Goal: Information Seeking & Learning: Check status

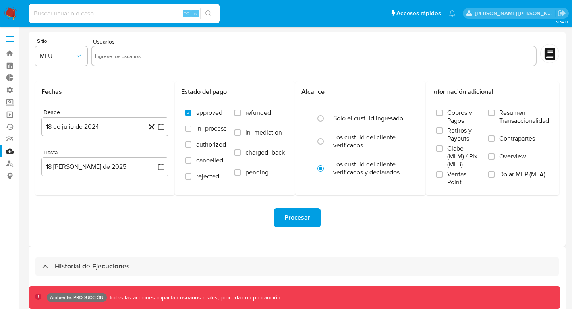
select select "10"
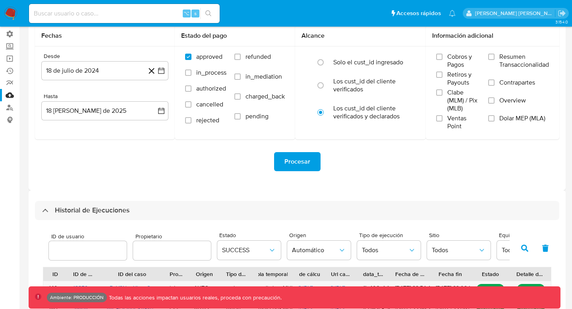
scroll to position [87, 0]
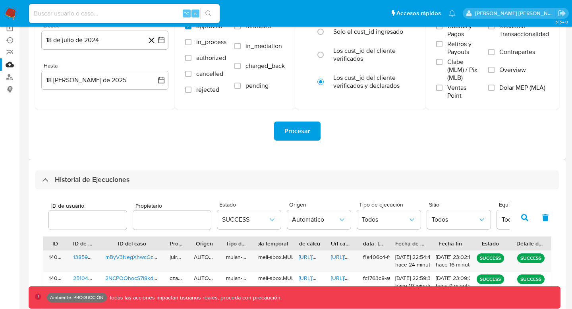
click at [527, 216] on icon "button" at bounding box center [524, 217] width 7 height 7
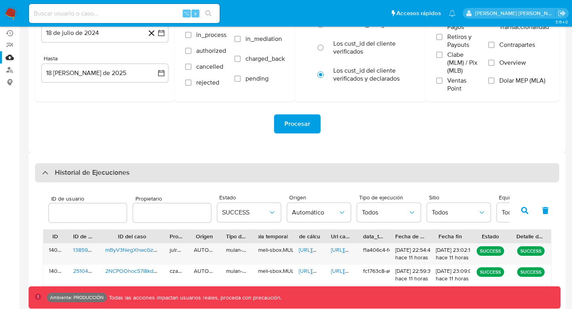
scroll to position [98, 0]
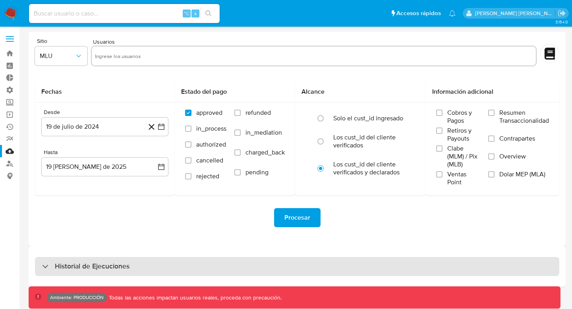
click at [153, 265] on div "Historial de Ejecuciones" at bounding box center [297, 266] width 524 height 19
select select "10"
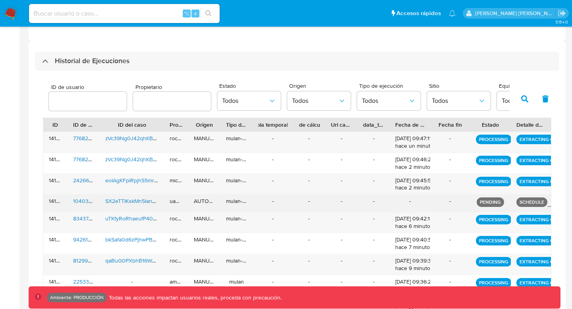
scroll to position [203, 0]
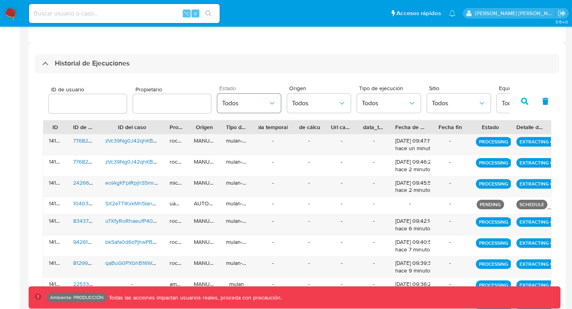
click at [268, 104] on icon "button" at bounding box center [272, 103] width 8 height 8
click at [310, 100] on span "Todos" at bounding box center [315, 103] width 46 height 8
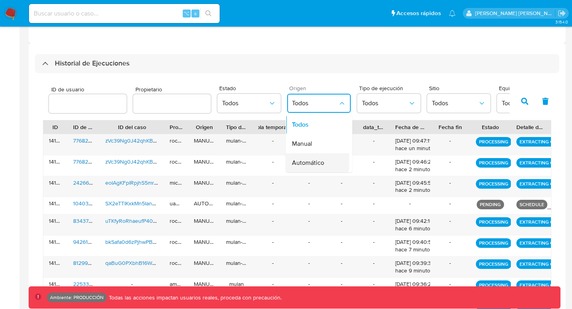
click at [303, 162] on span "Automático" at bounding box center [308, 163] width 32 height 8
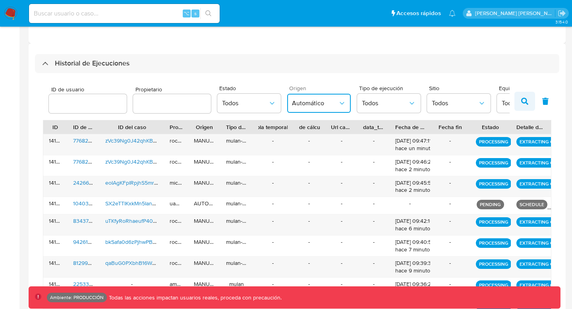
click at [524, 106] on button "button" at bounding box center [524, 101] width 21 height 19
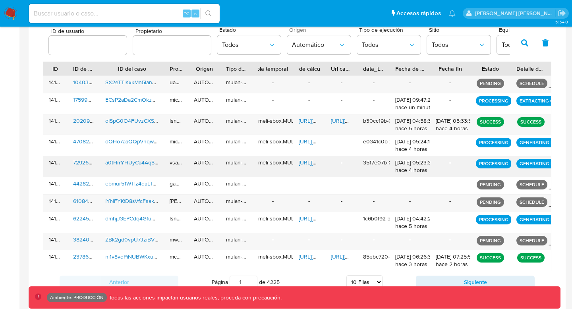
scroll to position [269, 0]
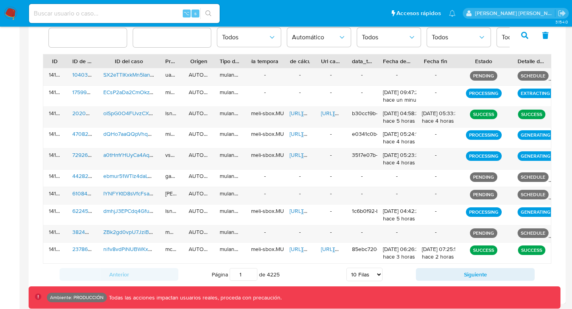
drag, startPoint x: 507, startPoint y: 59, endPoint x: 524, endPoint y: 60, distance: 16.7
click at [524, 60] on div "ID ID de usuario ID del caso Propietario Origen Tipo de ejecución Tabla tempora…" at bounding box center [296, 61] width 507 height 14
click at [484, 280] on button "Siguiente" at bounding box center [475, 274] width 119 height 13
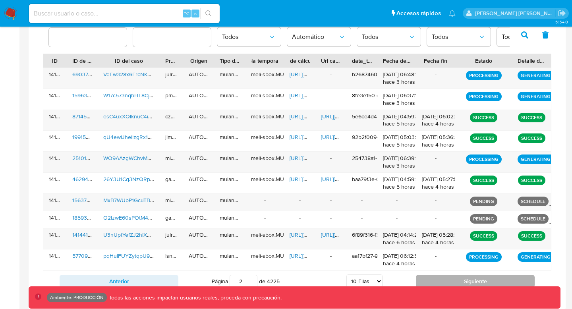
click at [484, 280] on button "Siguiente" at bounding box center [475, 281] width 119 height 13
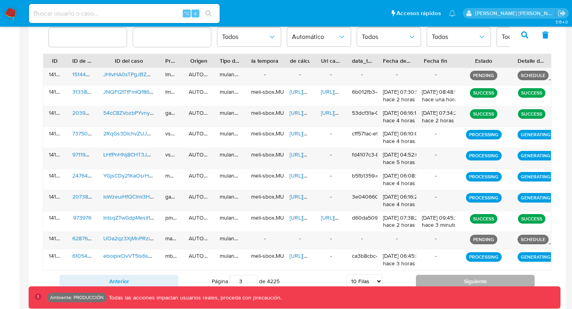
click at [484, 280] on button "Siguiente" at bounding box center [475, 281] width 119 height 13
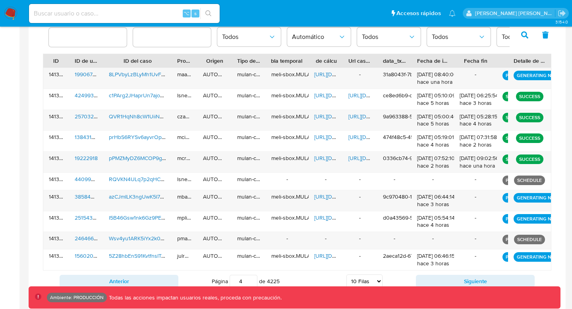
drag, startPoint x: 509, startPoint y: 60, endPoint x: 445, endPoint y: 62, distance: 64.3
click at [445, 62] on div "ID ID de usuario ID del caso Propietario Origen Tipo de ejecución Tabla tempora…" at bounding box center [296, 61] width 507 height 14
click at [466, 282] on button "Siguiente" at bounding box center [475, 281] width 119 height 13
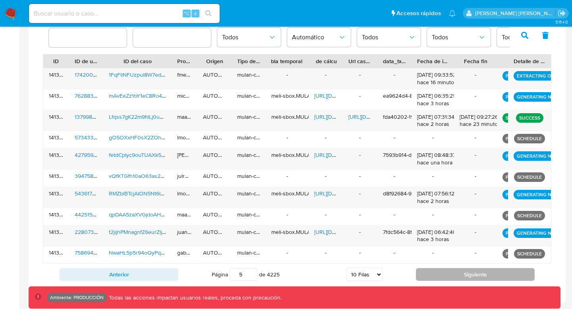
click at [465, 278] on button "Siguiente" at bounding box center [475, 274] width 119 height 13
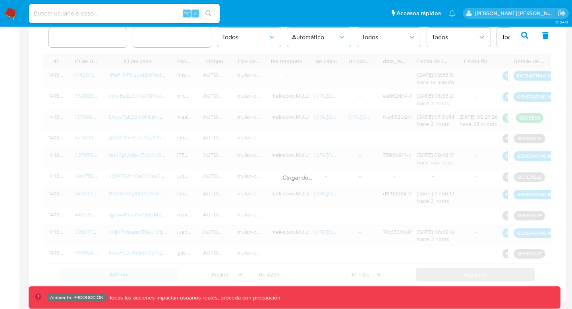
scroll to position [266, 0]
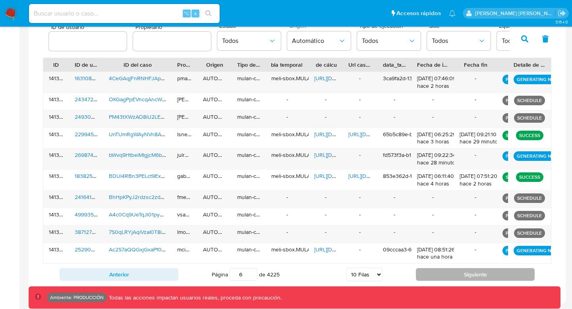
click at [465, 278] on button "Siguiente" at bounding box center [475, 274] width 119 height 13
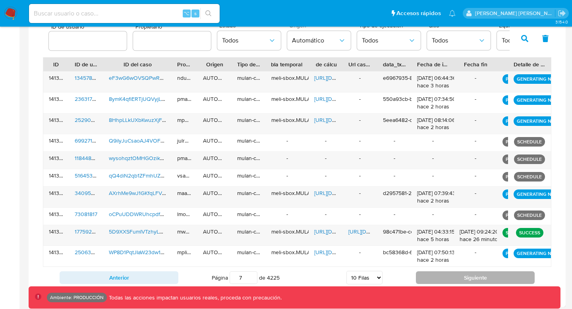
scroll to position [269, 0]
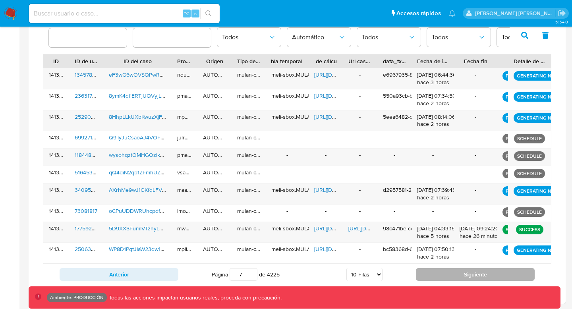
click at [465, 278] on button "Siguiente" at bounding box center [475, 274] width 119 height 13
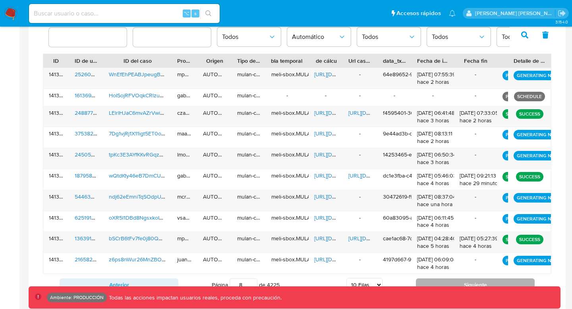
click at [457, 282] on button "Siguiente" at bounding box center [475, 284] width 119 height 13
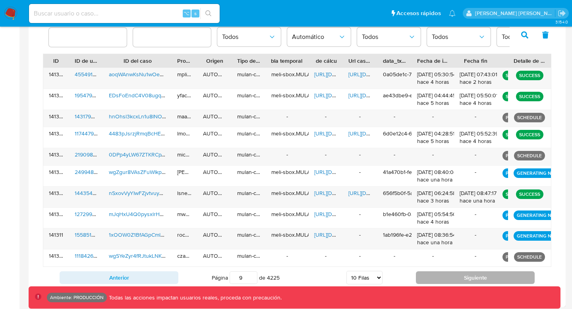
click at [457, 282] on button "Siguiente" at bounding box center [475, 277] width 119 height 13
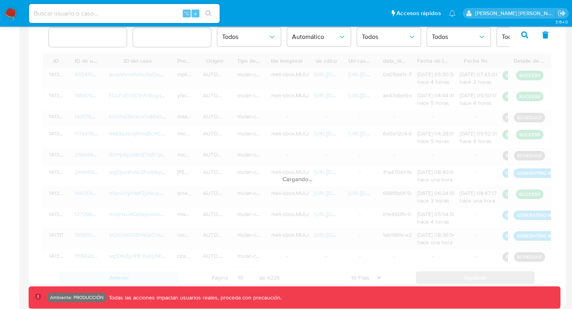
scroll to position [266, 0]
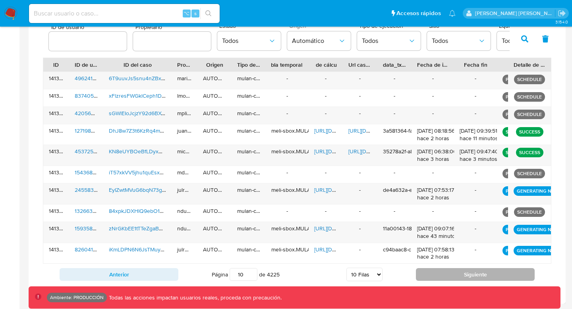
click at [457, 282] on div "Anterior Página 10 de 4225 5 [PERSON_NAME] 10 [PERSON_NAME] 20 [PERSON_NAME] 25…" at bounding box center [297, 274] width 508 height 21
click at [459, 276] on button "Siguiente" at bounding box center [475, 274] width 119 height 13
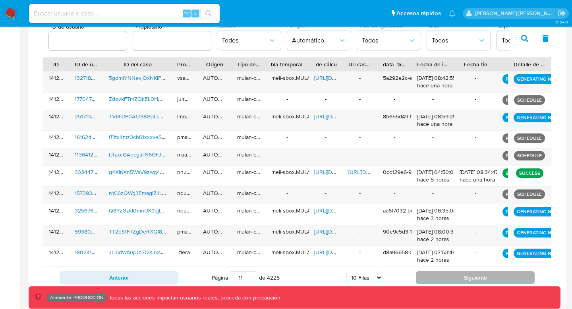
click at [459, 276] on button "Siguiente" at bounding box center [475, 277] width 119 height 13
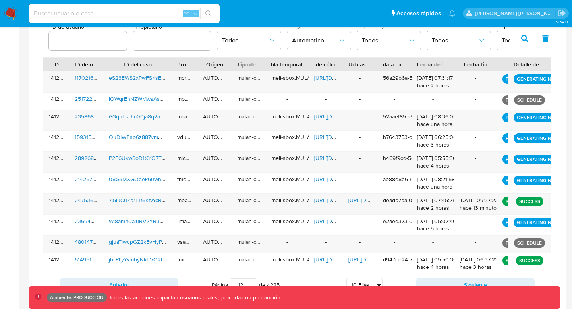
click at [459, 276] on div "Anterior Página 12 de 4225 5 [PERSON_NAME] 10 [PERSON_NAME] 20 [PERSON_NAME] 25…" at bounding box center [297, 284] width 508 height 21
click at [441, 279] on button "Siguiente" at bounding box center [475, 284] width 119 height 13
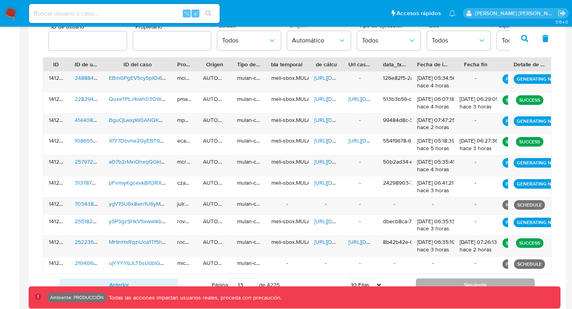
click at [441, 279] on button "Siguiente" at bounding box center [475, 284] width 119 height 13
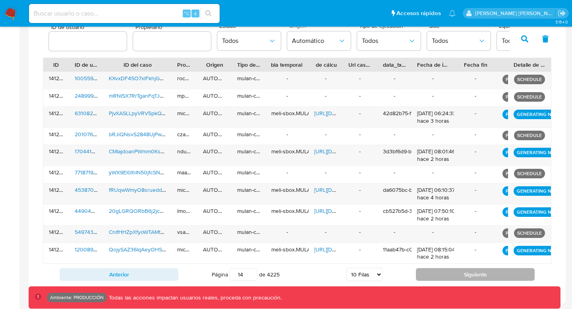
click at [436, 270] on button "Siguiente" at bounding box center [475, 274] width 119 height 13
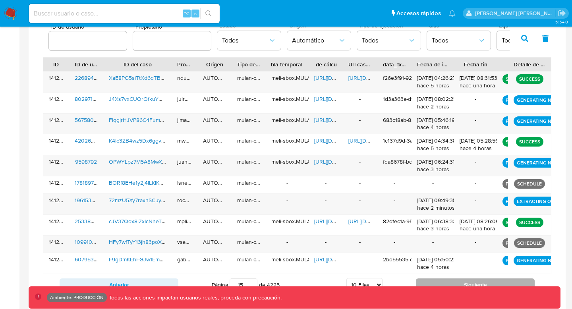
click at [436, 270] on div "[DATE] 05:50:22 hace 4 horas" at bounding box center [433, 263] width 32 height 15
click at [435, 279] on button "Siguiente" at bounding box center [475, 284] width 119 height 13
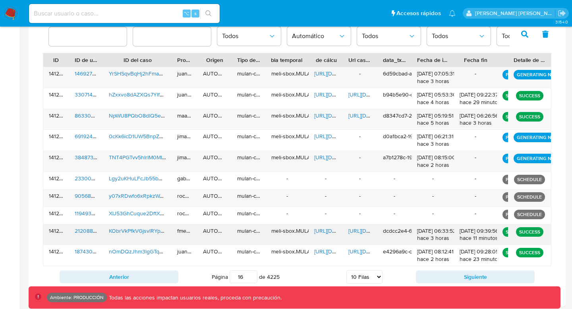
scroll to position [270, 0]
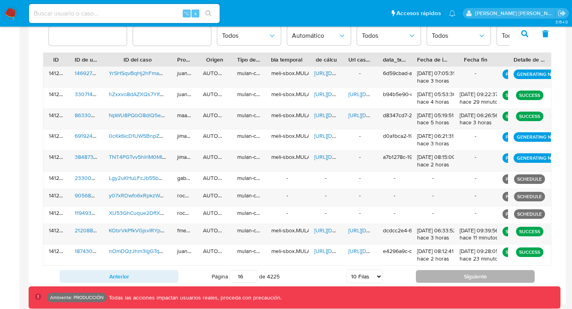
click at [419, 278] on button "Siguiente" at bounding box center [475, 276] width 119 height 13
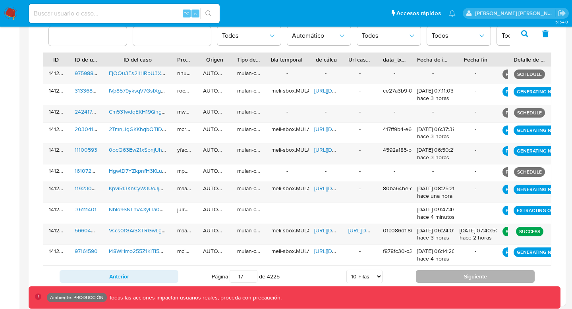
click at [419, 278] on button "Siguiente" at bounding box center [475, 276] width 119 height 13
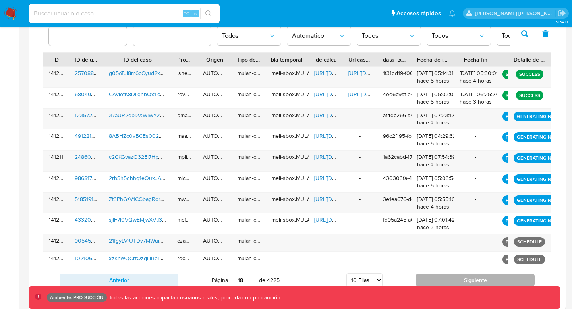
click at [418, 278] on button "Siguiente" at bounding box center [475, 280] width 119 height 13
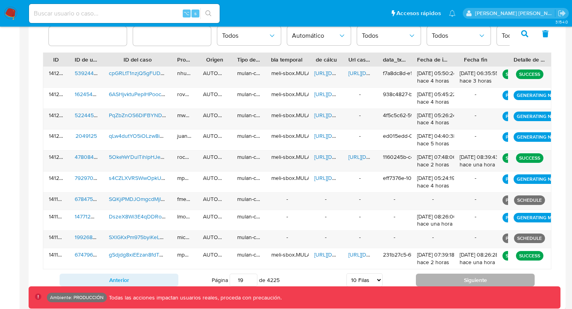
click at [418, 278] on button "Siguiente" at bounding box center [475, 280] width 119 height 13
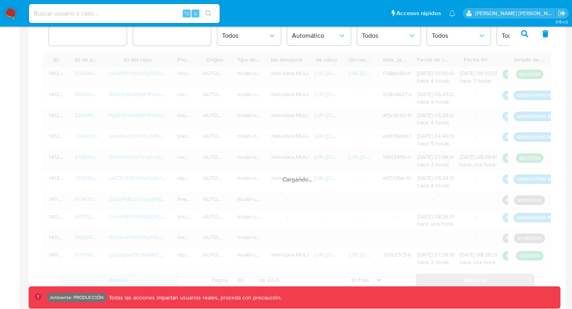
scroll to position [269, 0]
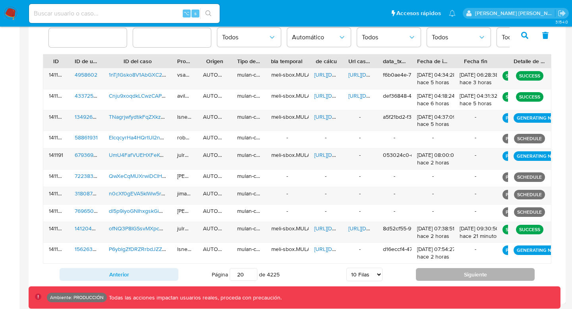
click at [418, 278] on button "Siguiente" at bounding box center [475, 274] width 119 height 13
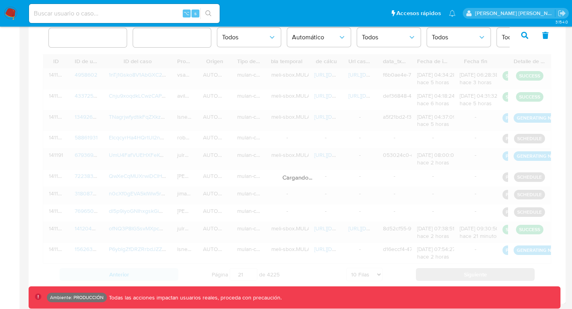
scroll to position [270, 0]
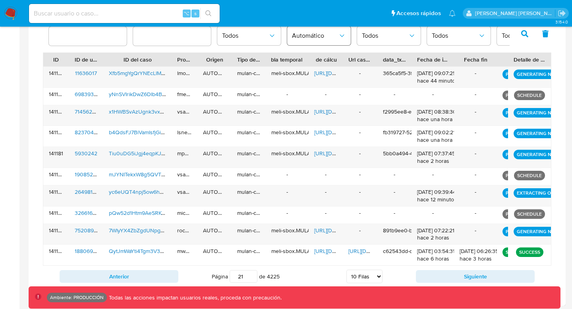
click at [315, 37] on span "Automático" at bounding box center [315, 36] width 46 height 8
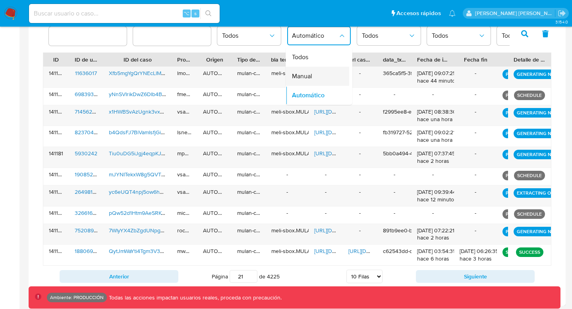
click at [306, 72] on span "Manual" at bounding box center [302, 76] width 20 height 8
click at [530, 35] on button "button" at bounding box center [524, 33] width 21 height 19
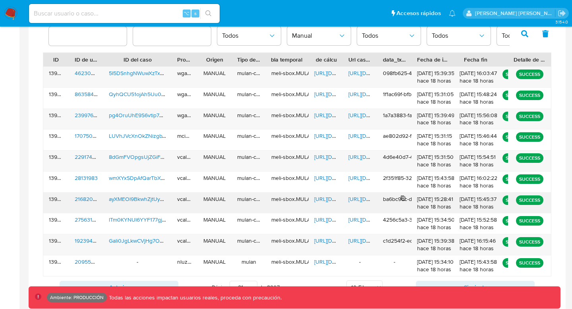
scroll to position [283, 0]
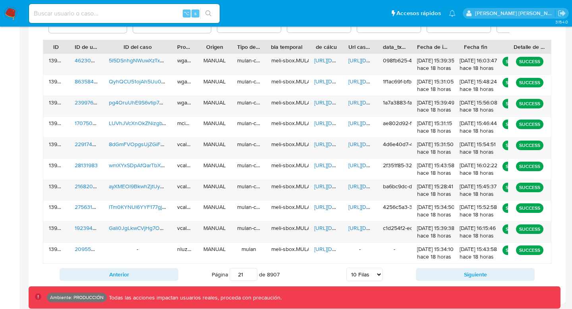
drag, startPoint x: 242, startPoint y: 274, endPoint x: 224, endPoint y: 273, distance: 18.3
click at [224, 273] on span "Página 21 de 8907" at bounding box center [246, 274] width 68 height 13
type input "1"
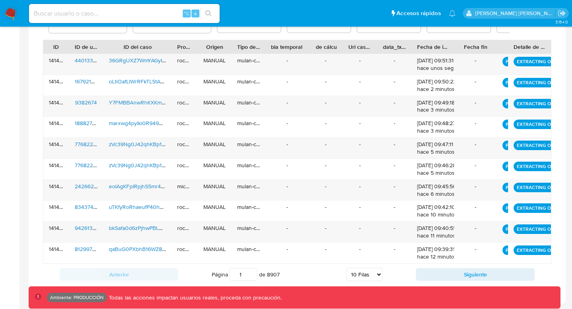
drag, startPoint x: 200, startPoint y: 47, endPoint x: 290, endPoint y: 47, distance: 90.5
click at [290, 47] on div "ID ID de usuario ID del caso Propietario Origen Tipo de ejecución Tabla tempora…" at bounding box center [296, 47] width 507 height 14
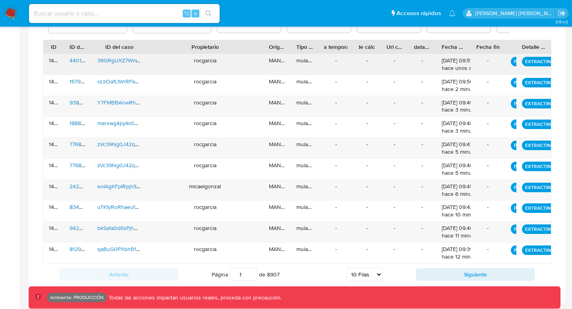
click at [81, 60] on span "440133516" at bounding box center [82, 60] width 27 height 8
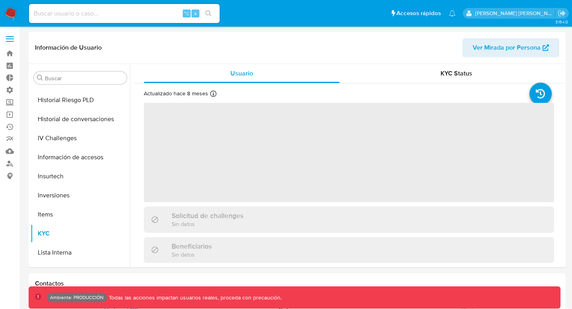
scroll to position [393, 0]
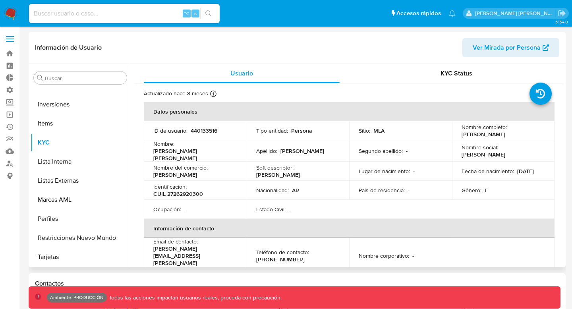
select select "10"
